Goal: Task Accomplishment & Management: Manage account settings

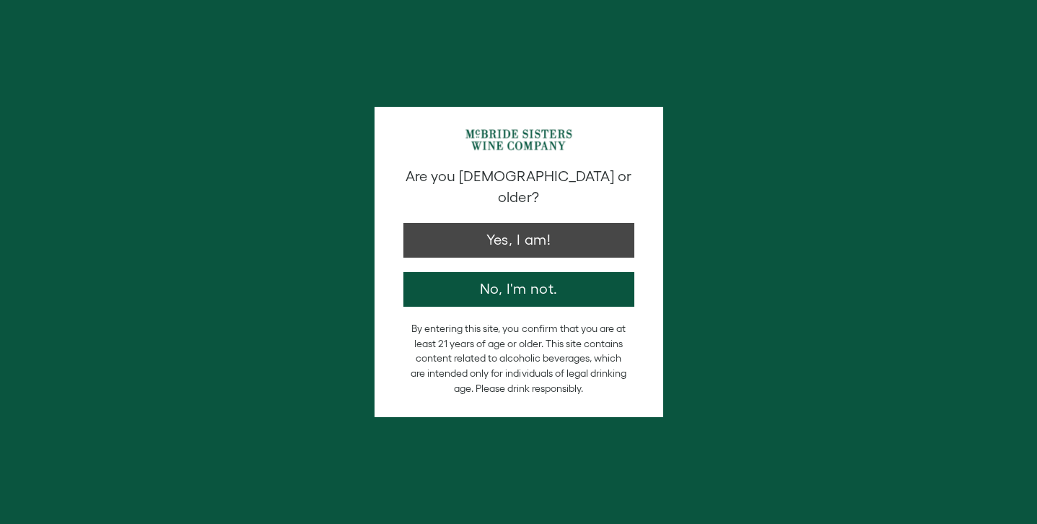
type input "**********"
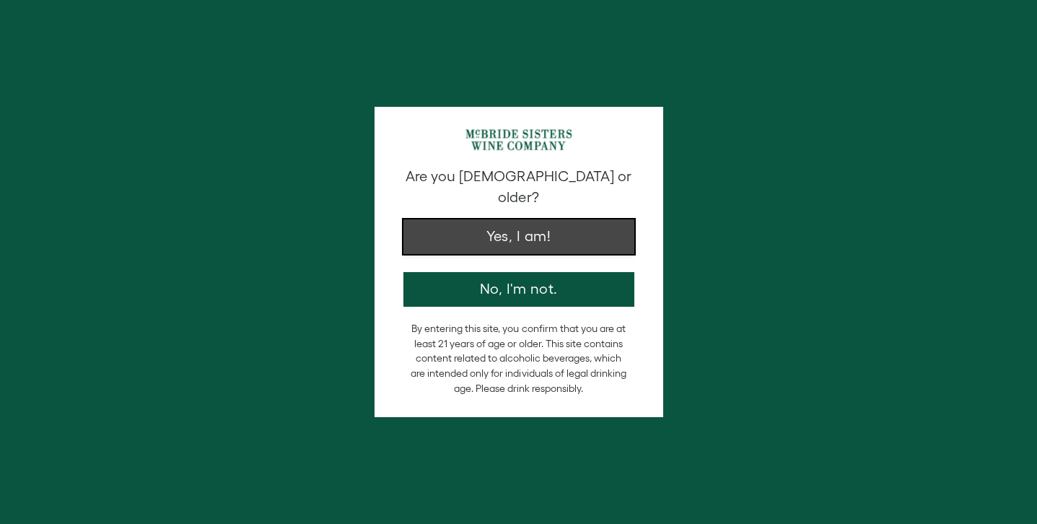
click at [527, 222] on button "Yes, I am!" at bounding box center [519, 236] width 231 height 35
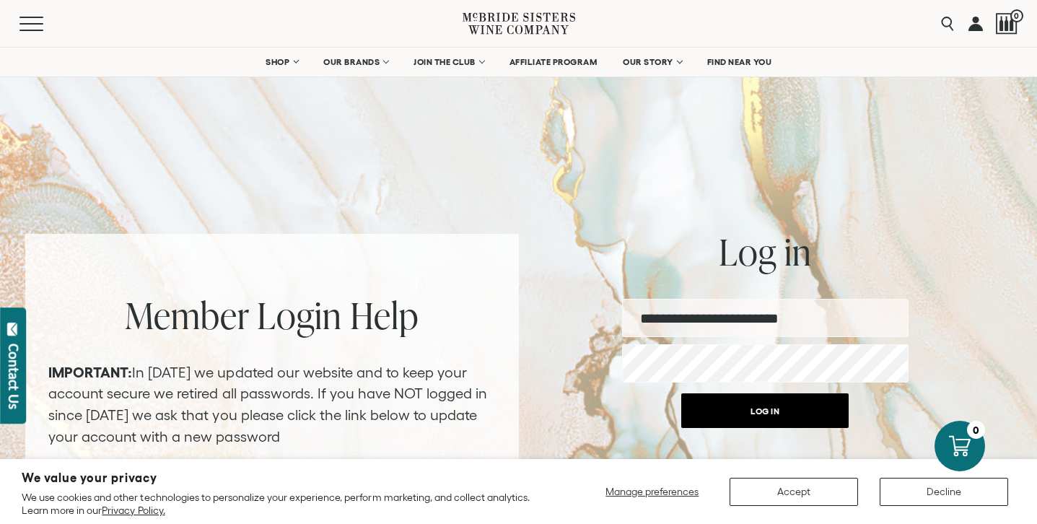
click at [762, 407] on button "Log in" at bounding box center [764, 410] width 167 height 35
click at [766, 411] on button "Log in" at bounding box center [764, 410] width 167 height 35
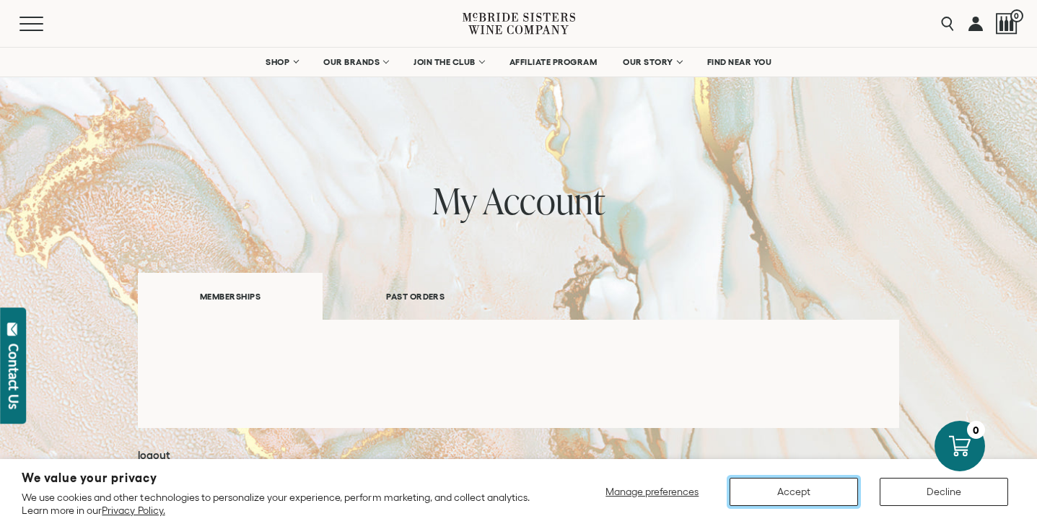
click at [790, 489] on button "Accept" at bounding box center [794, 492] width 128 height 28
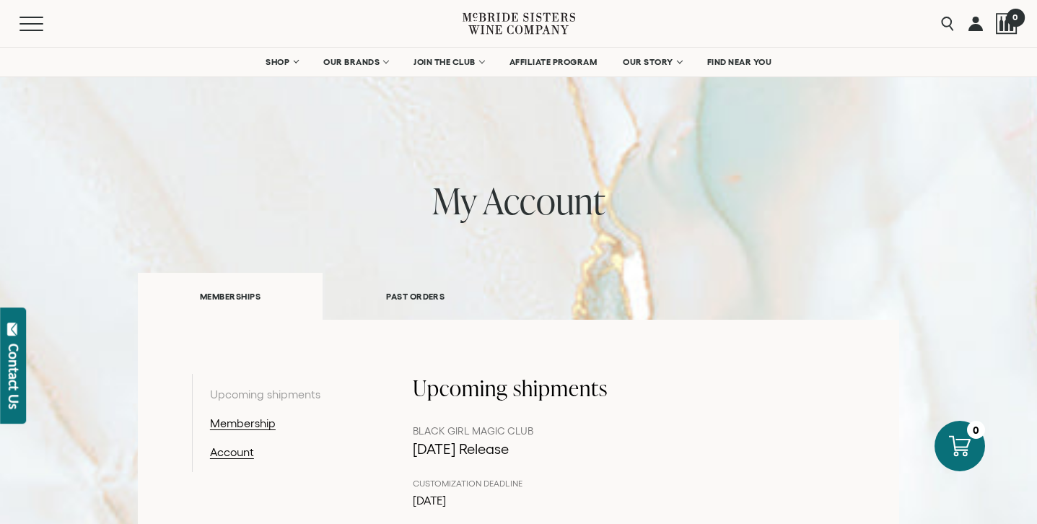
click at [1001, 30] on div at bounding box center [1007, 24] width 22 height 22
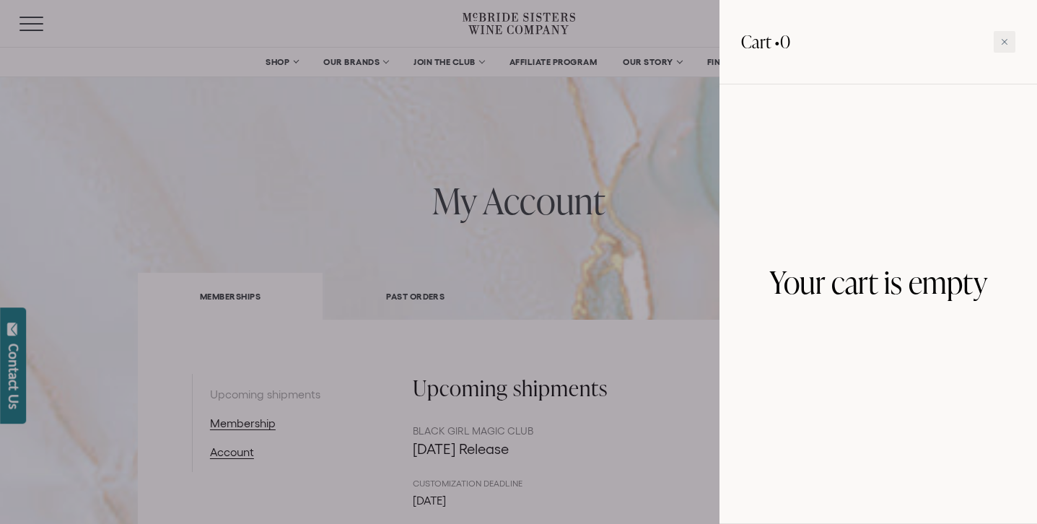
click at [619, 123] on div at bounding box center [518, 262] width 1037 height 524
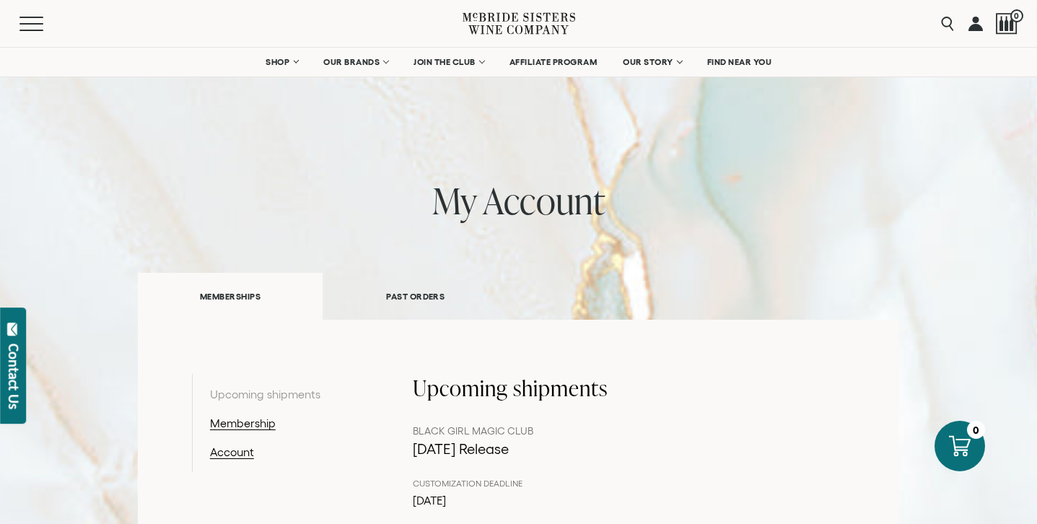
click at [973, 29] on link at bounding box center [976, 23] width 14 height 47
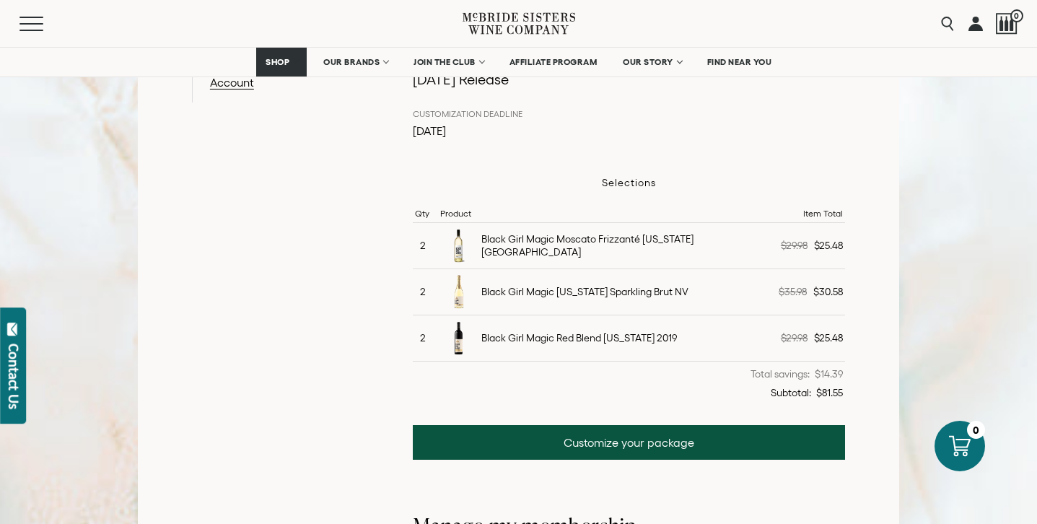
scroll to position [370, 0]
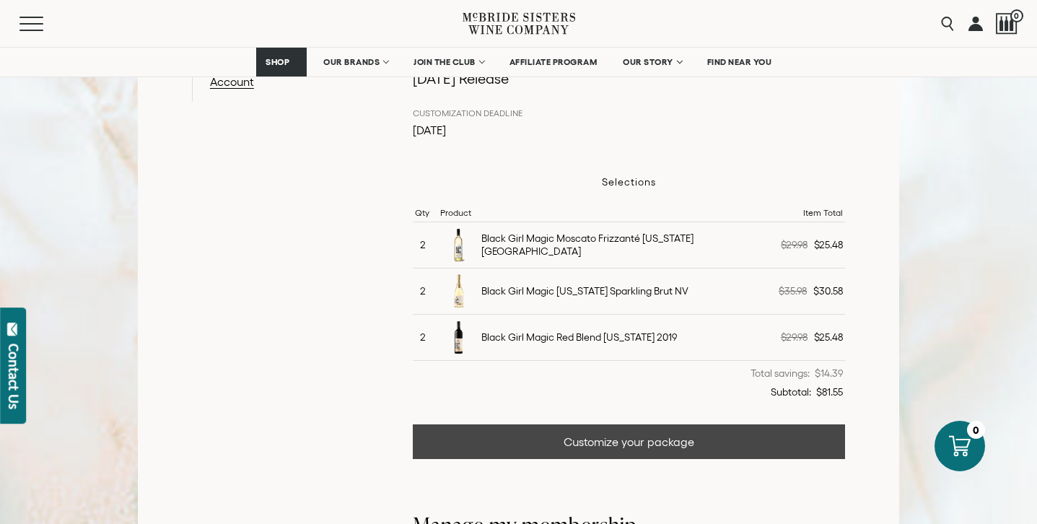
click at [611, 437] on link "Customize your package" at bounding box center [629, 441] width 432 height 35
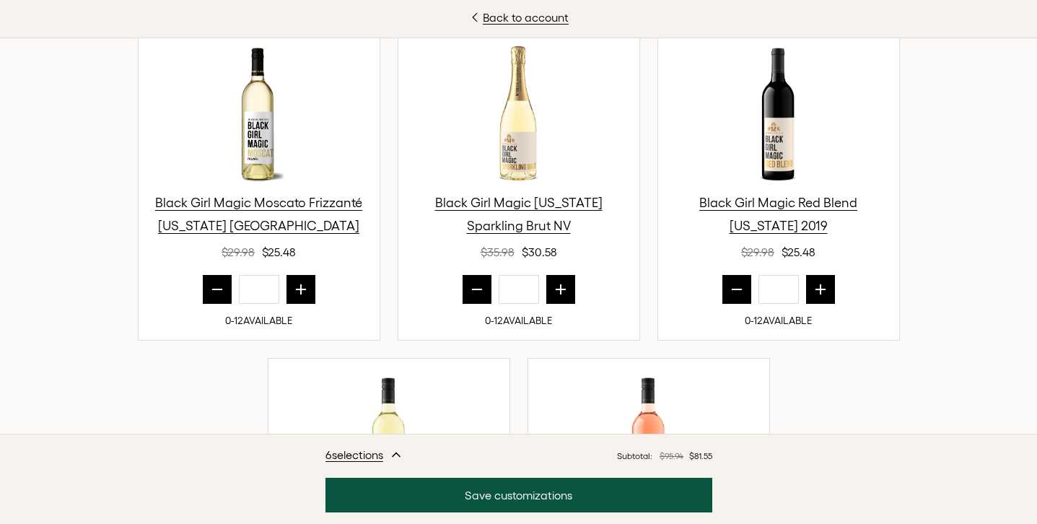
scroll to position [546, 0]
click at [743, 294] on icon "prior quantity" at bounding box center [737, 289] width 14 height 14
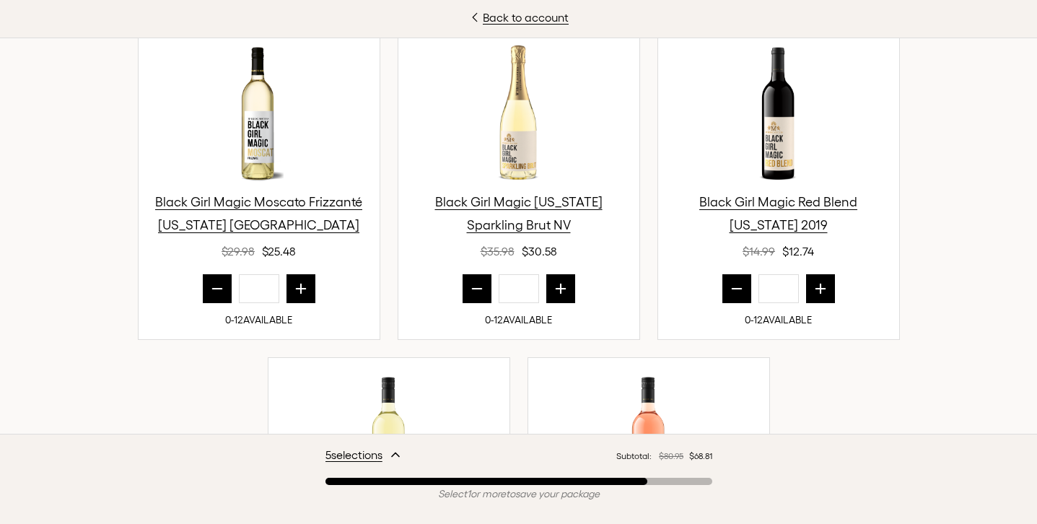
click at [743, 294] on icon "prior quantity" at bounding box center [737, 289] width 14 height 14
type input "*"
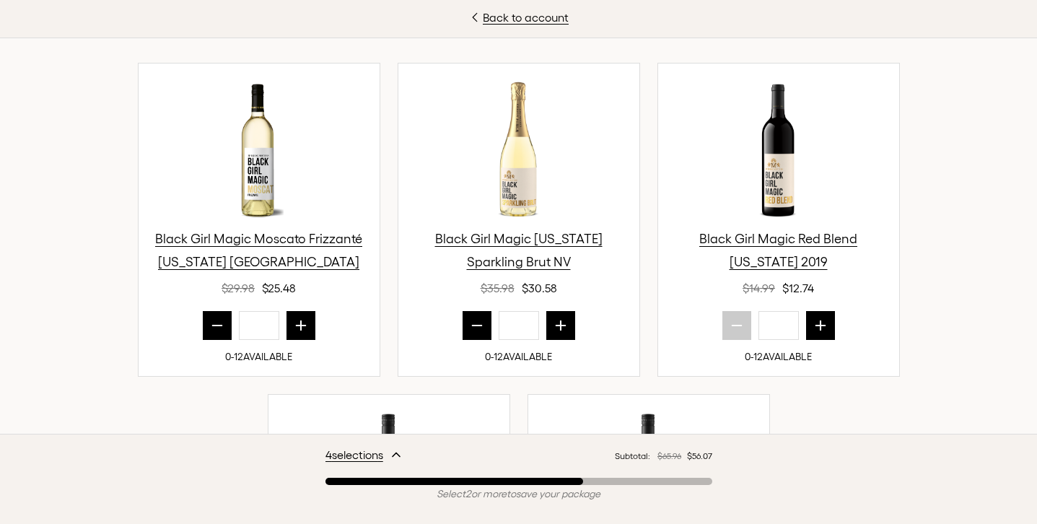
scroll to position [501, 0]
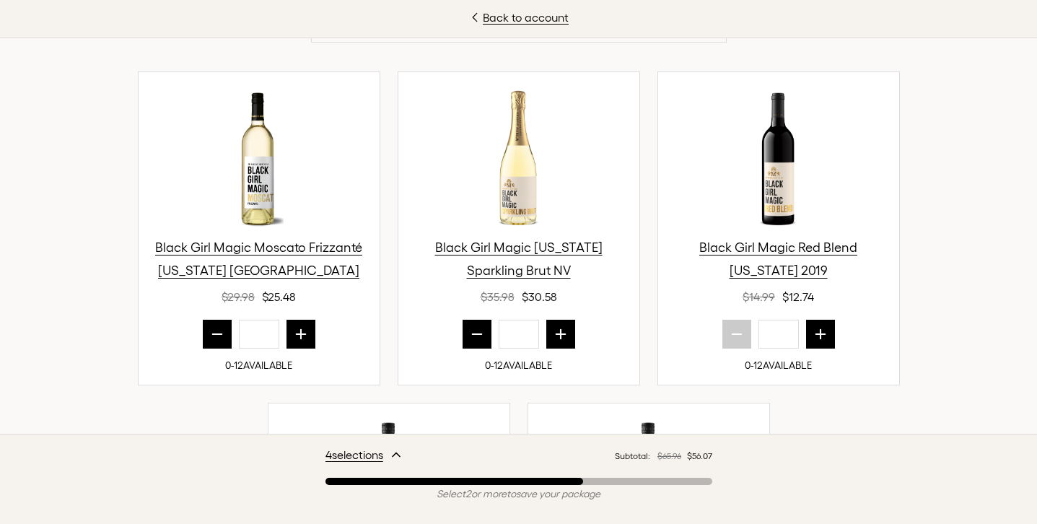
click at [214, 334] on icon "prior quantity" at bounding box center [216, 334] width 9 height 0
type input "*"
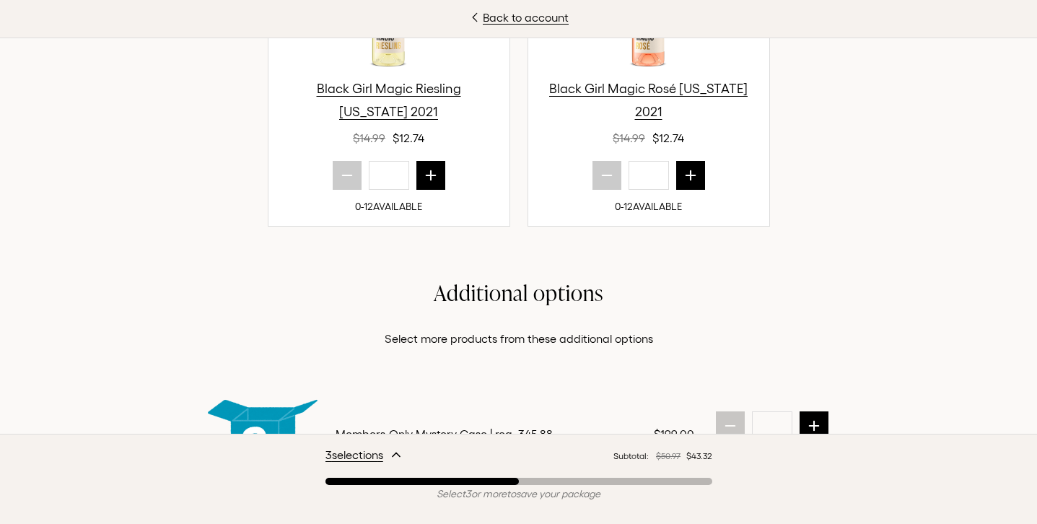
scroll to position [996, 0]
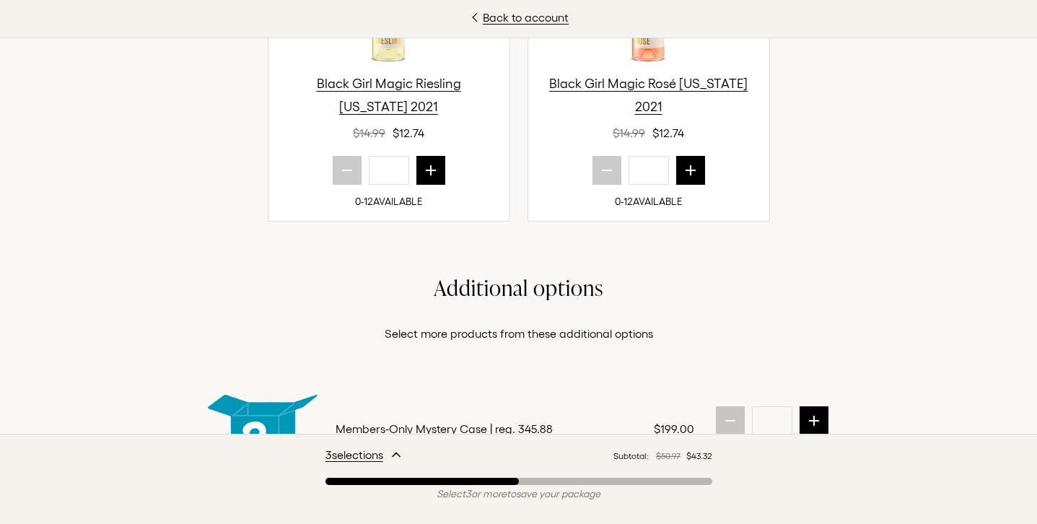
click at [690, 174] on icon "next quantity" at bounding box center [690, 170] width 9 height 9
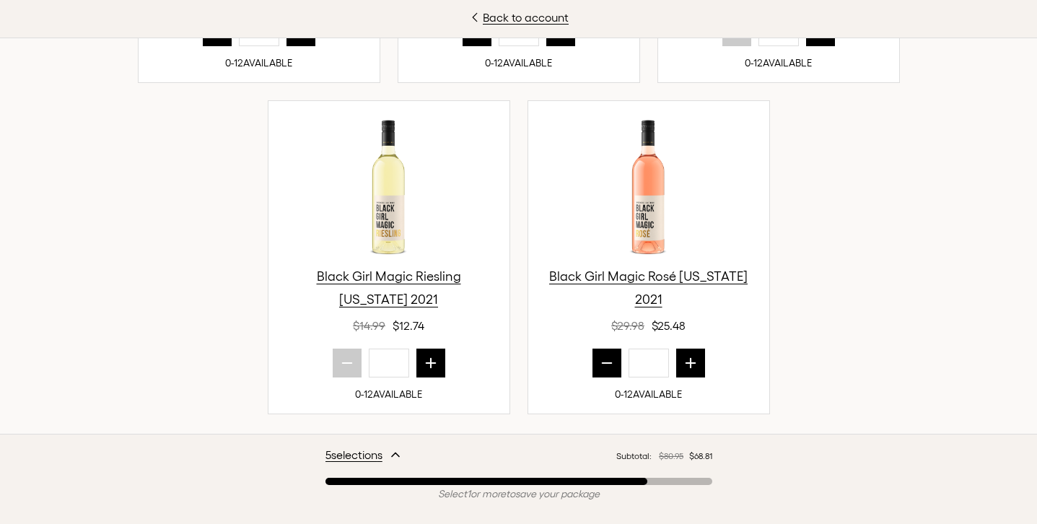
scroll to position [808, 0]
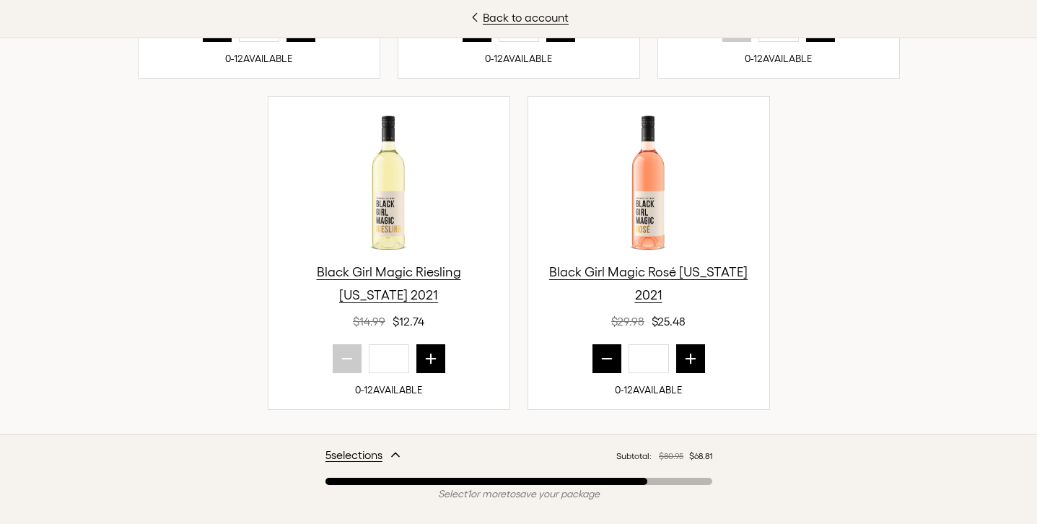
click at [694, 359] on icon "next quantity" at bounding box center [691, 359] width 14 height 14
type input "*"
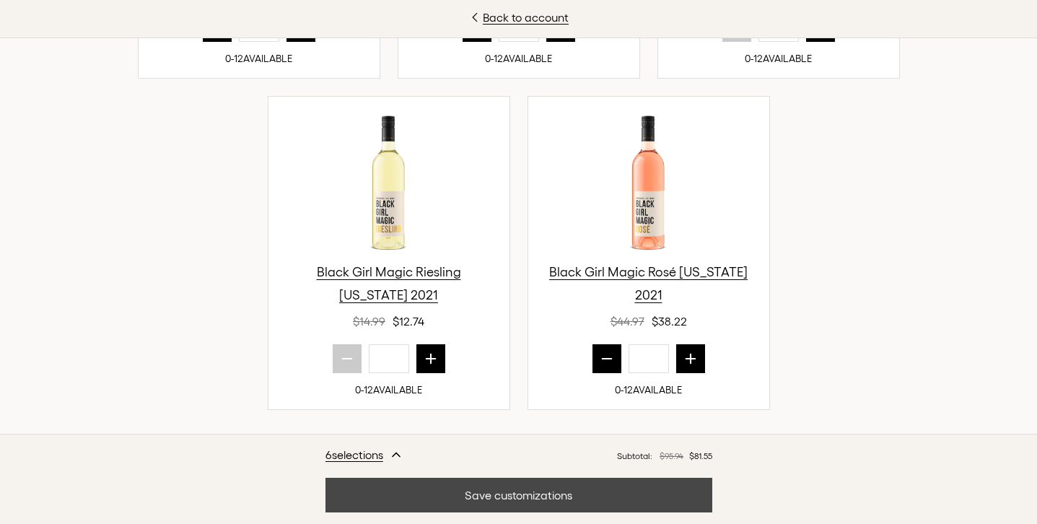
click at [510, 494] on button "Save customizations" at bounding box center [519, 495] width 387 height 35
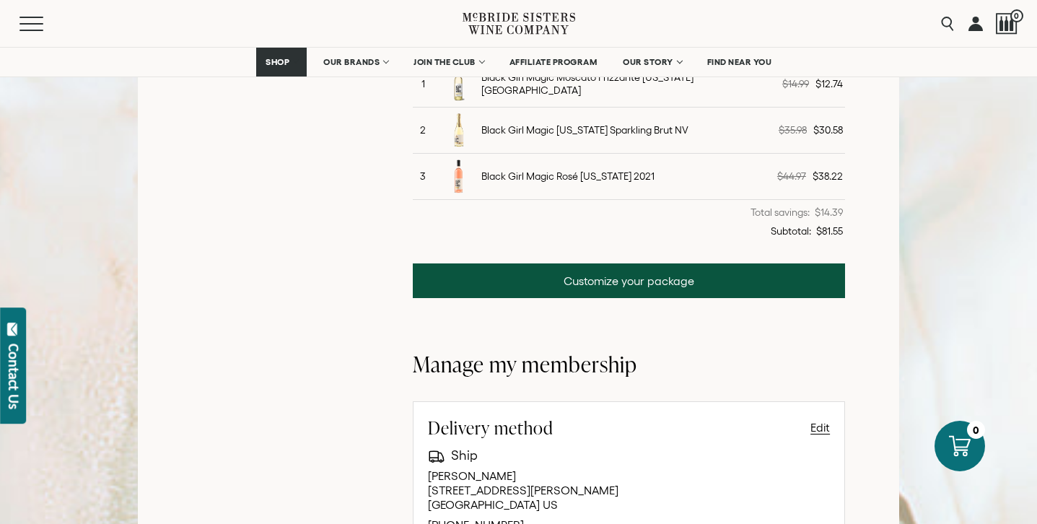
scroll to position [497, 0]
